Goal: Complete application form

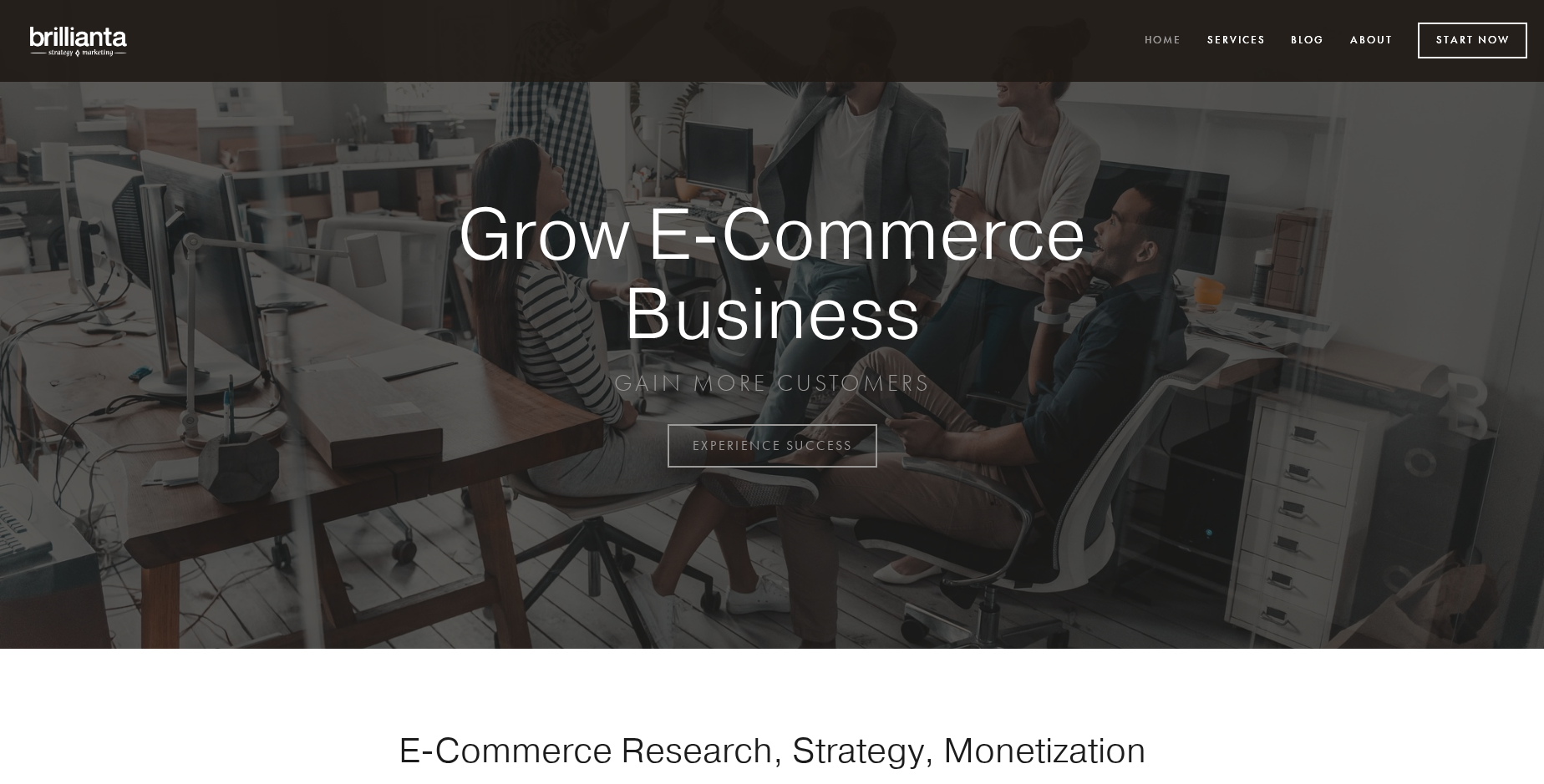
scroll to position [4377, 0]
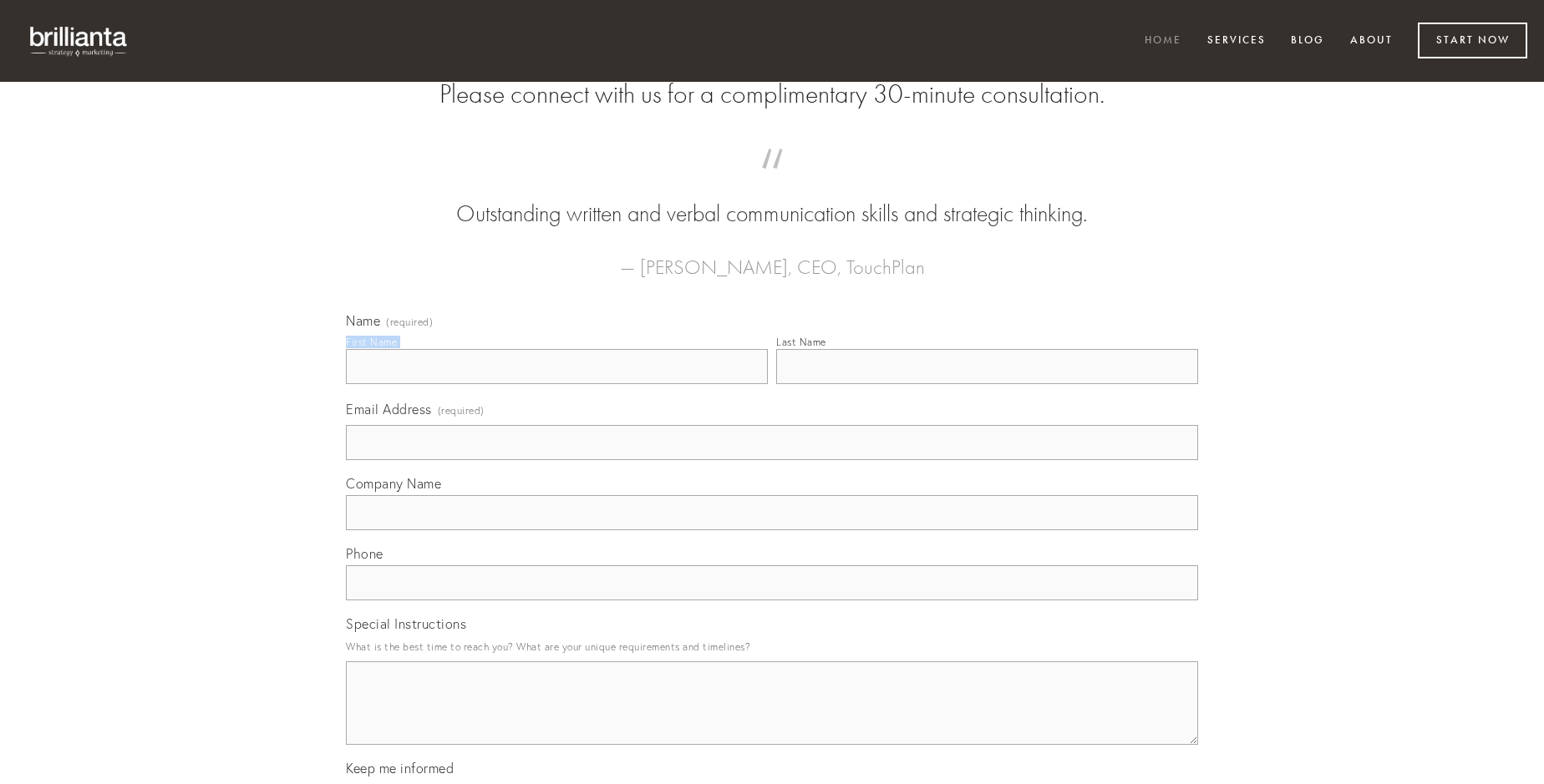
type input "[PERSON_NAME]"
click at [987, 384] on input "Last Name" at bounding box center [987, 367] width 421 height 35
type input "[PERSON_NAME]"
click at [772, 460] on input "Email Address (required)" at bounding box center [772, 443] width 852 height 35
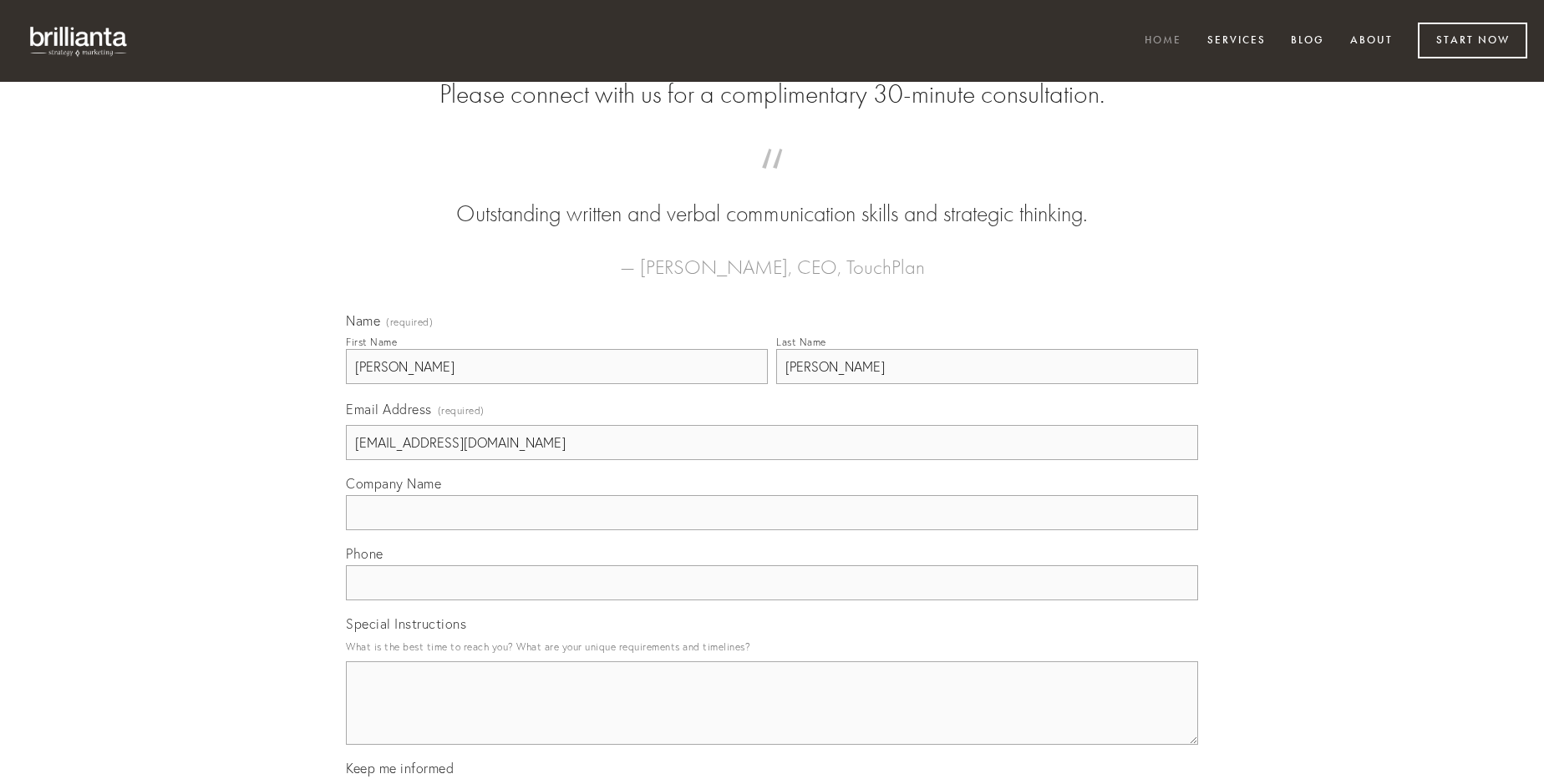
type input "[EMAIL_ADDRESS][DOMAIN_NAME]"
click at [772, 530] on input "Company Name" at bounding box center [772, 513] width 852 height 35
type input "comptus"
click at [772, 600] on input "text" at bounding box center [772, 583] width 852 height 35
click at [772, 718] on textarea "Special Instructions" at bounding box center [772, 703] width 852 height 83
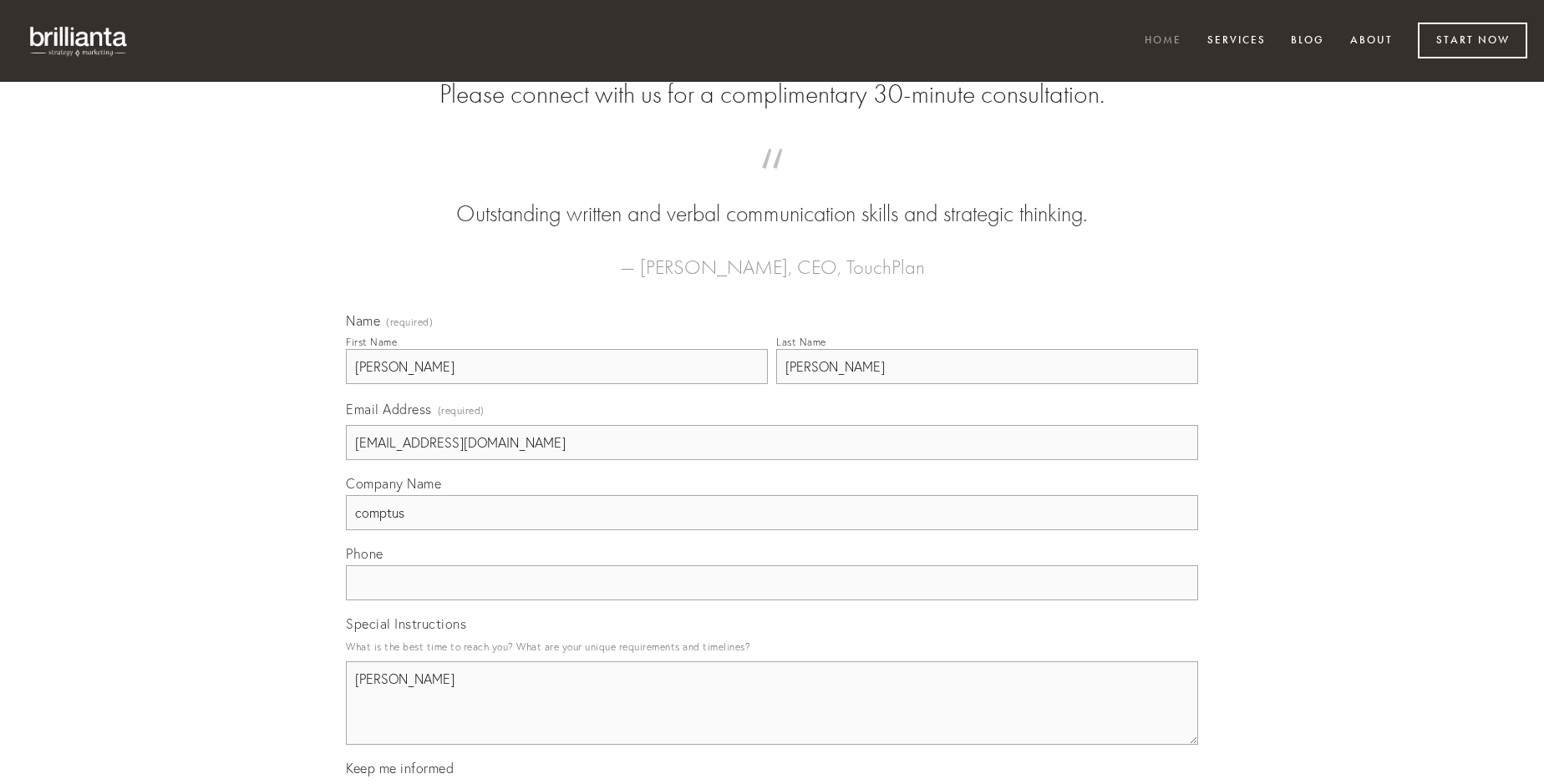
type textarea "[PERSON_NAME]"
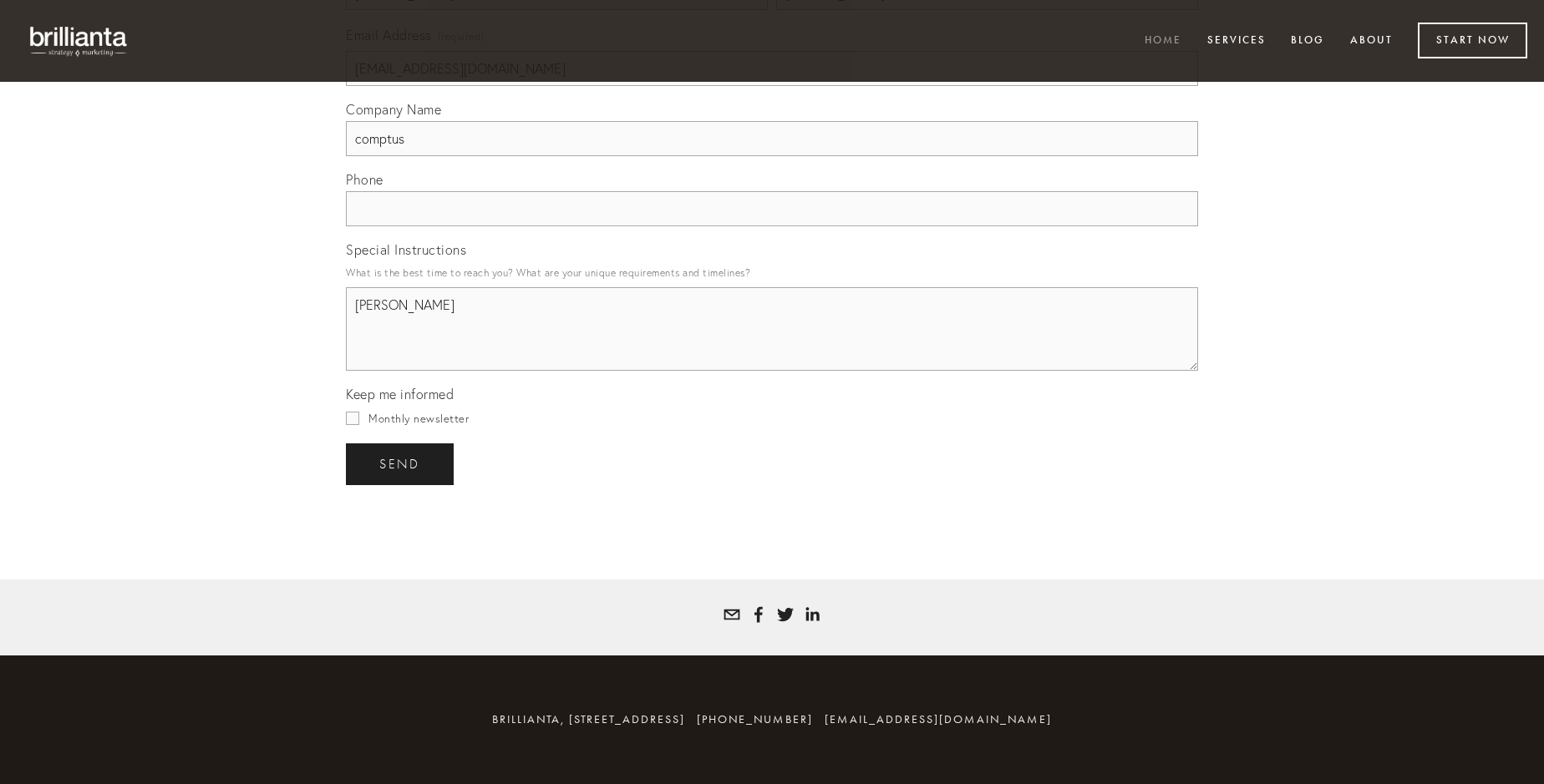
click at [401, 463] on span "send" at bounding box center [399, 464] width 41 height 15
